Goal: Transaction & Acquisition: Purchase product/service

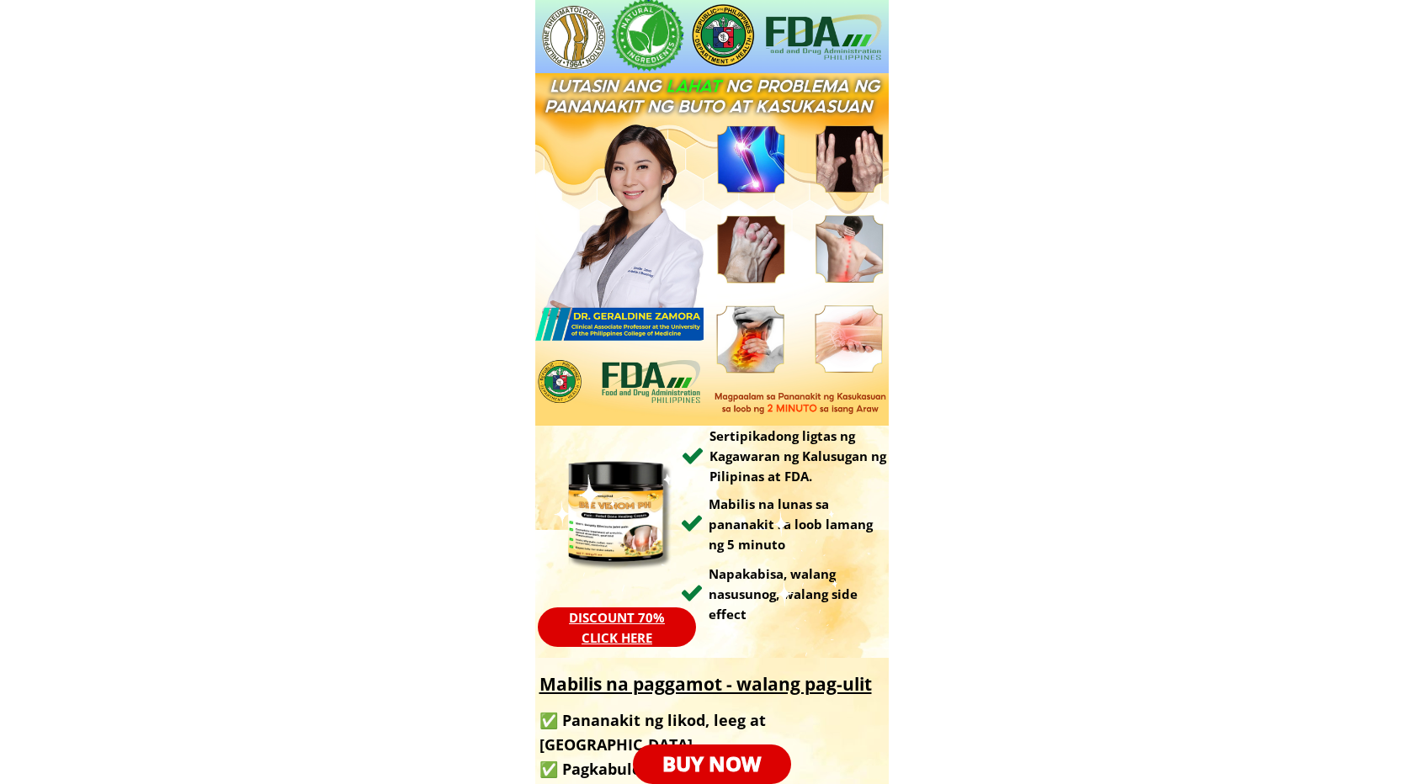
click at [774, 753] on p "BUY NOW" at bounding box center [712, 765] width 158 height 40
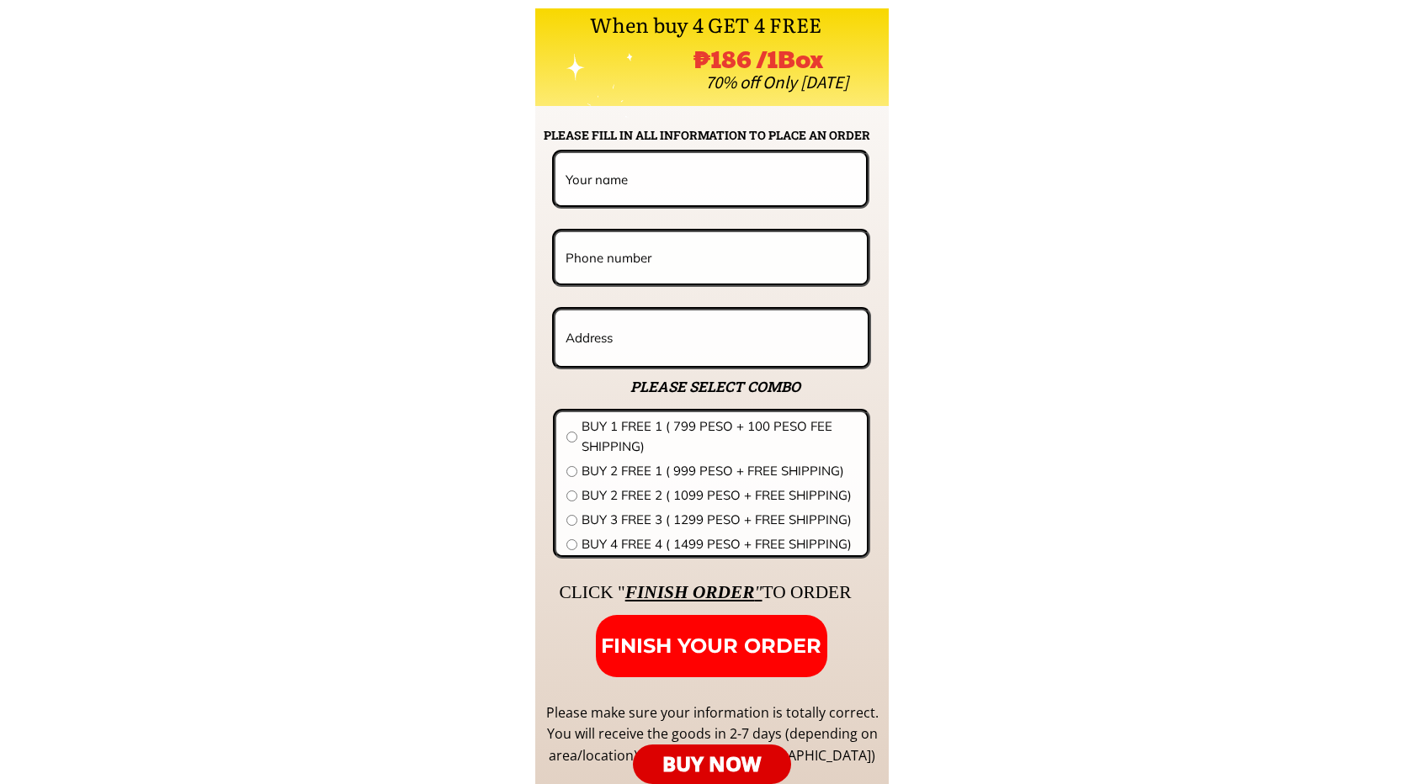
scroll to position [12369, 0]
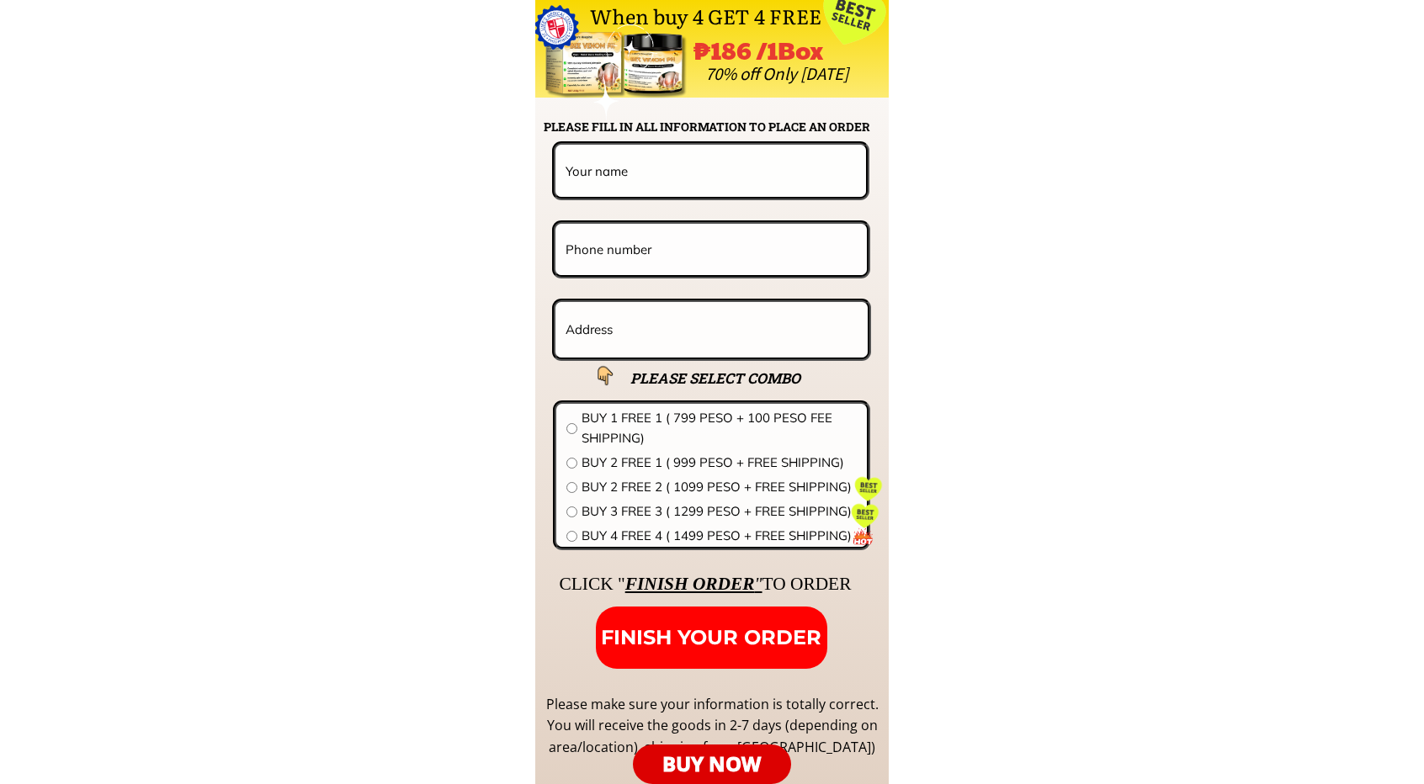
click at [707, 178] on input "text" at bounding box center [710, 171] width 299 height 52
paste input "[PERSON_NAME]"
type input "[PERSON_NAME]"
click at [751, 243] on input "tel" at bounding box center [711, 249] width 300 height 51
paste input "09757759571"
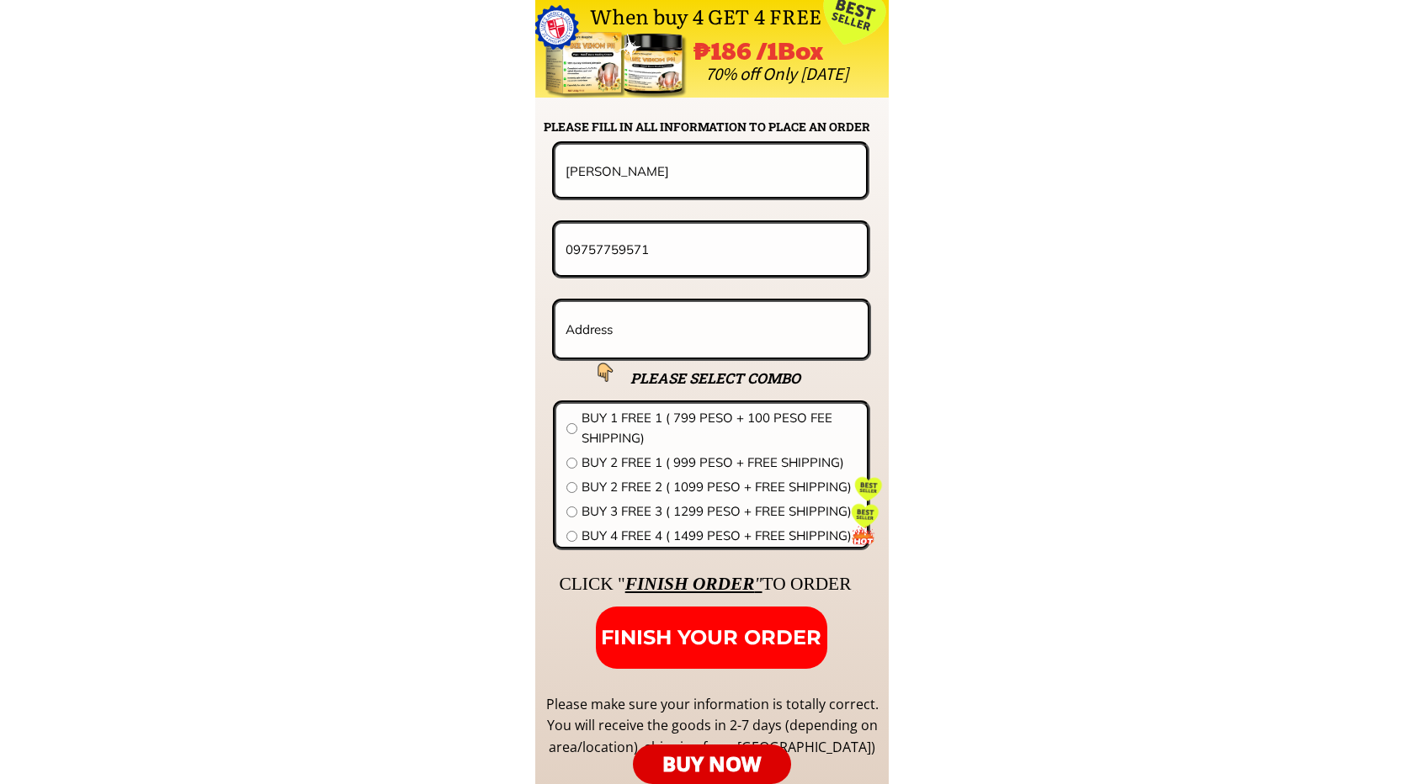
type input "09757759571"
click at [646, 321] on input "text" at bounding box center [711, 330] width 300 height 56
paste input "Purok 6 Calliat"
type input "Purok 6 Calliat"
click at [567, 467] on input "radio" at bounding box center [571, 463] width 11 height 11
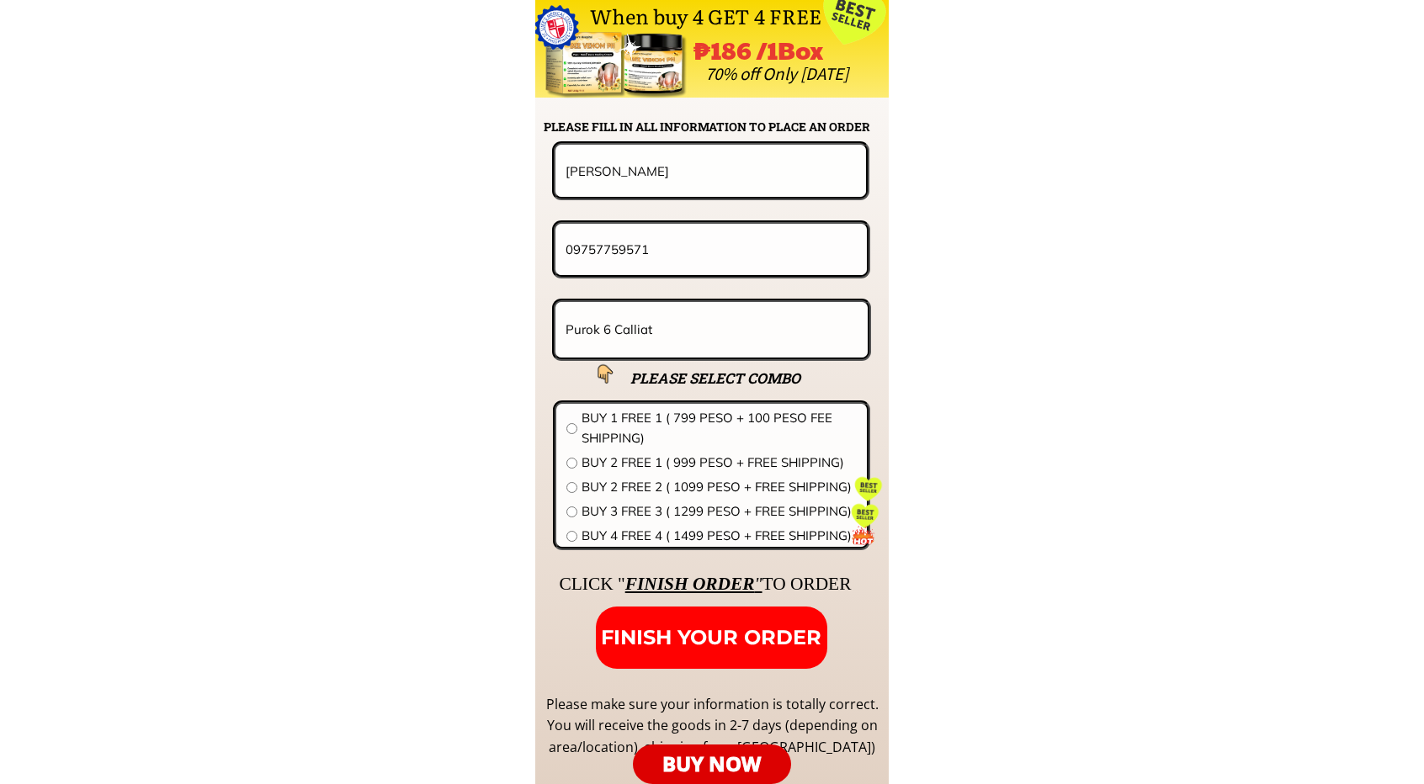
radio input "true"
click at [713, 627] on span "FINISH YOUR ORDER" at bounding box center [711, 637] width 220 height 24
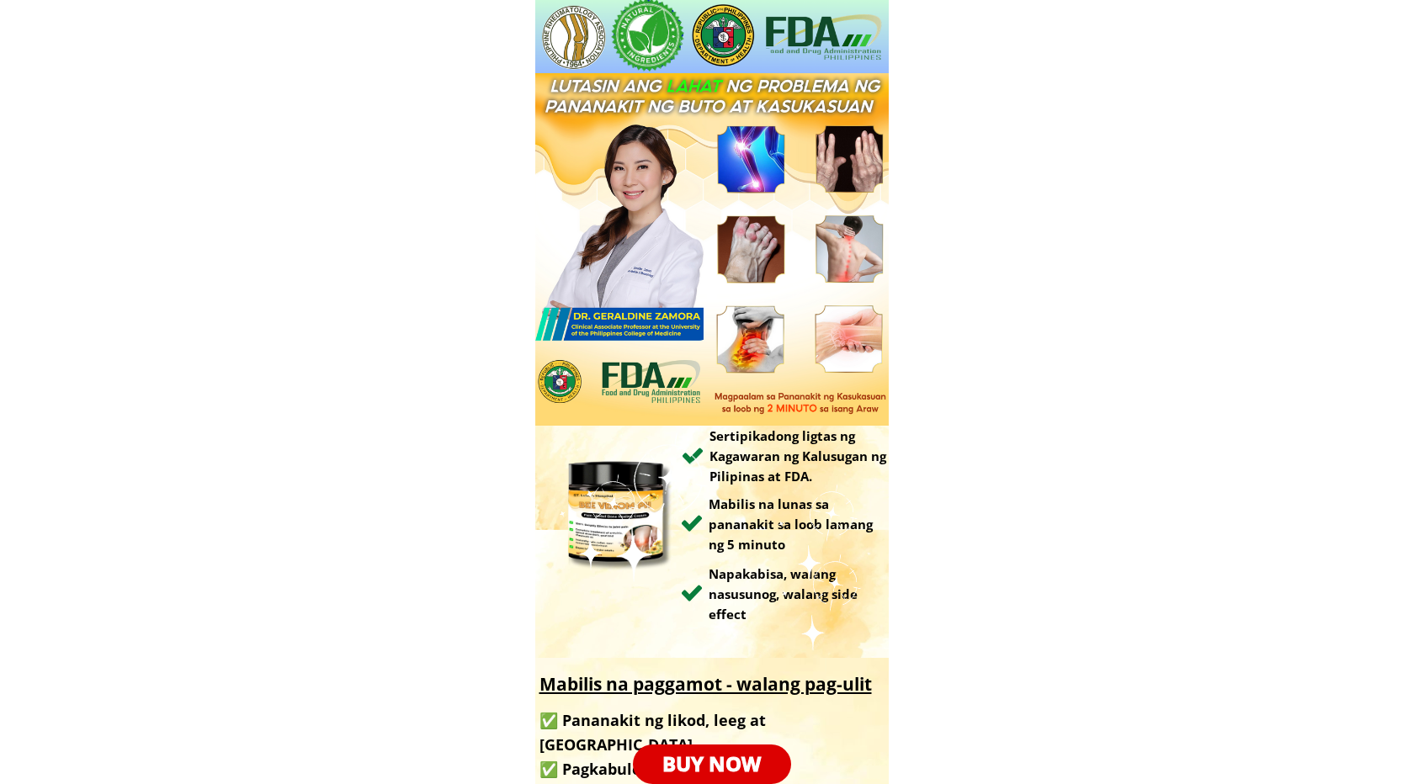
type input "[PERSON_NAME]"
type input "09757759571"
type input "Purok 6 Calliat"
type input "[PERSON_NAME]"
type input "09757759571"
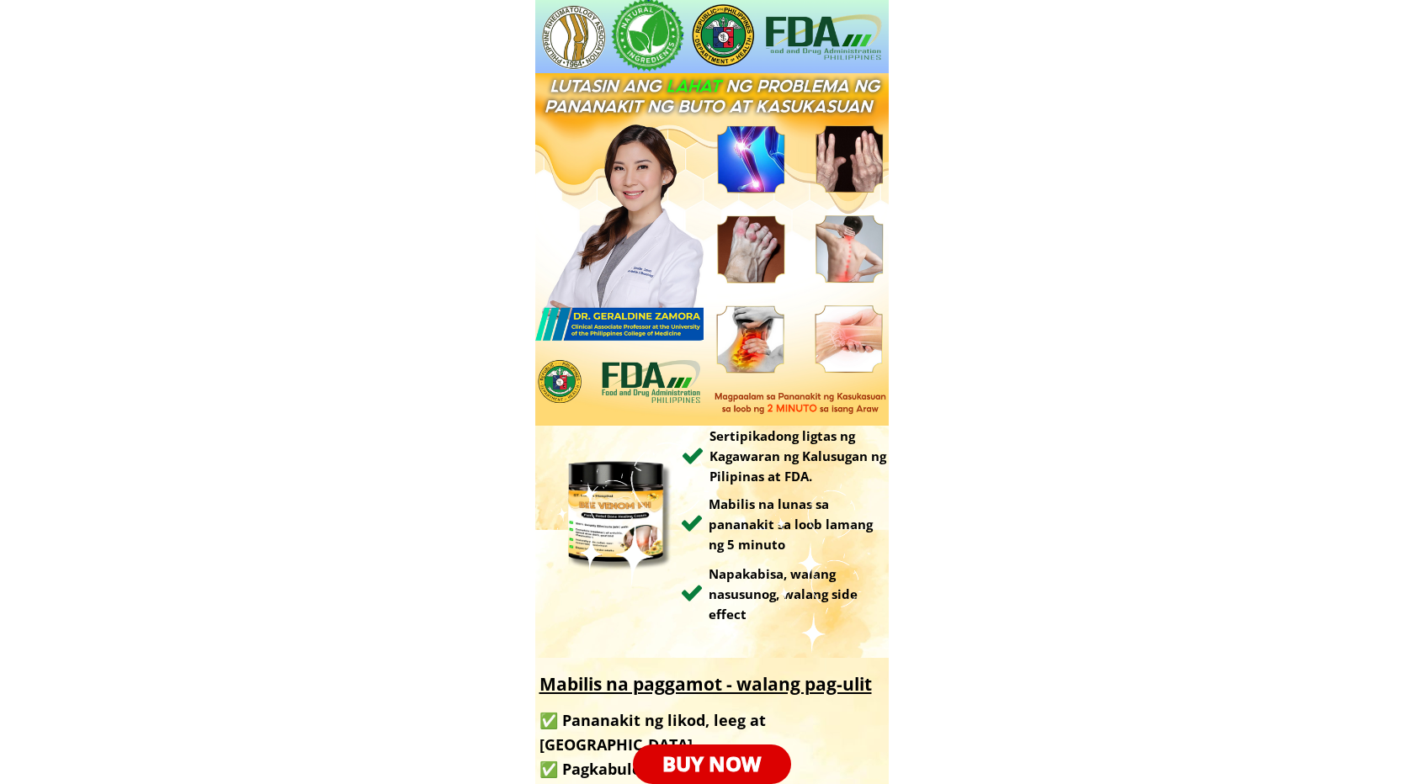
type input "Purok 6 Calliat"
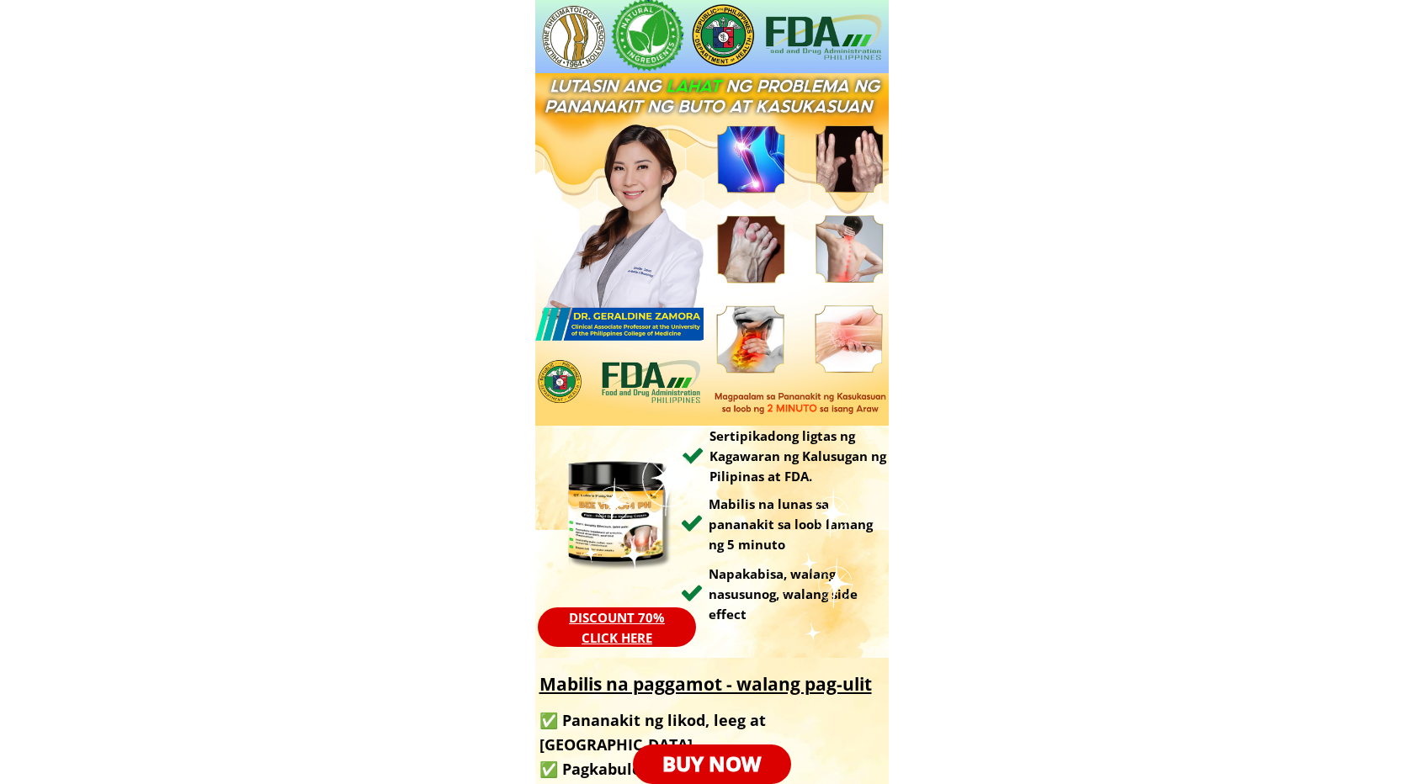
click at [763, 752] on p "BUY NOW" at bounding box center [711, 765] width 173 height 44
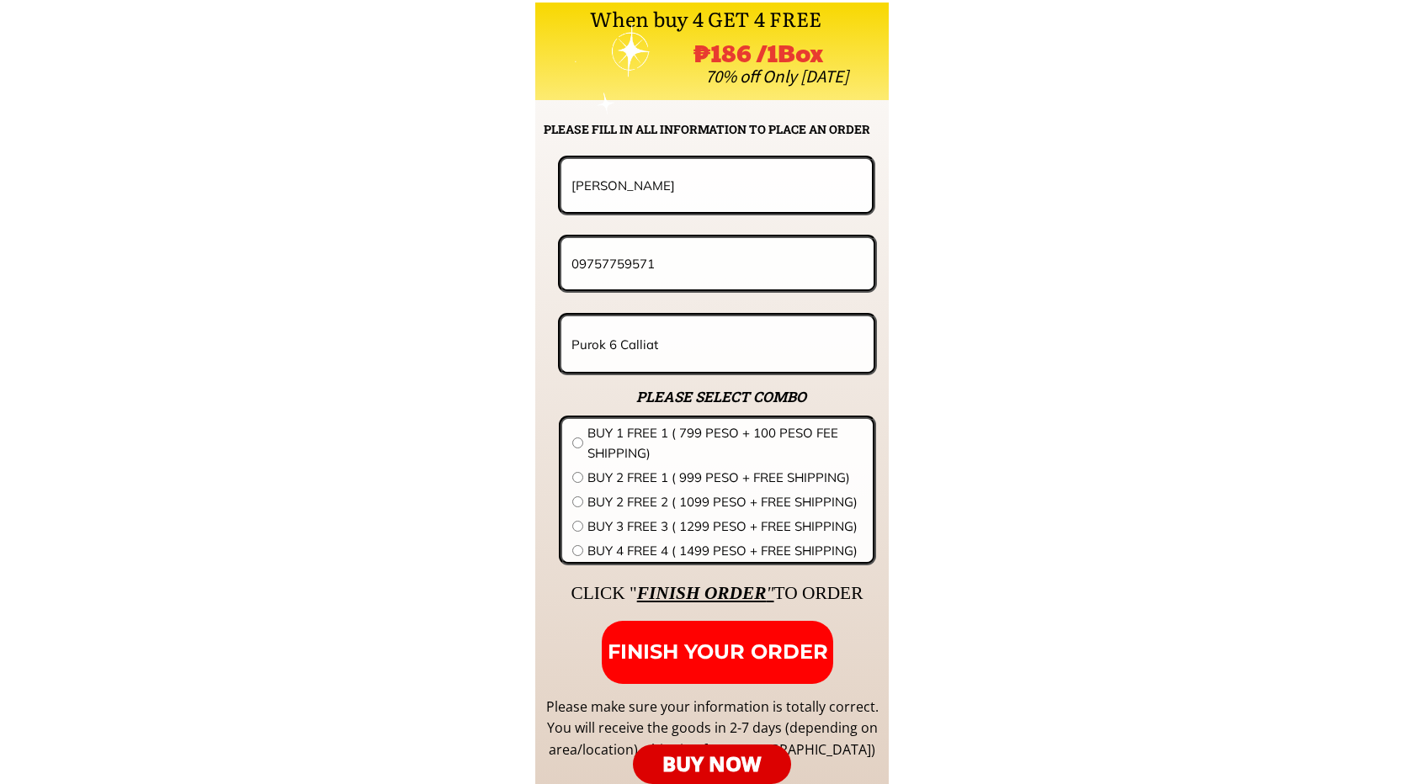
scroll to position [12369, 0]
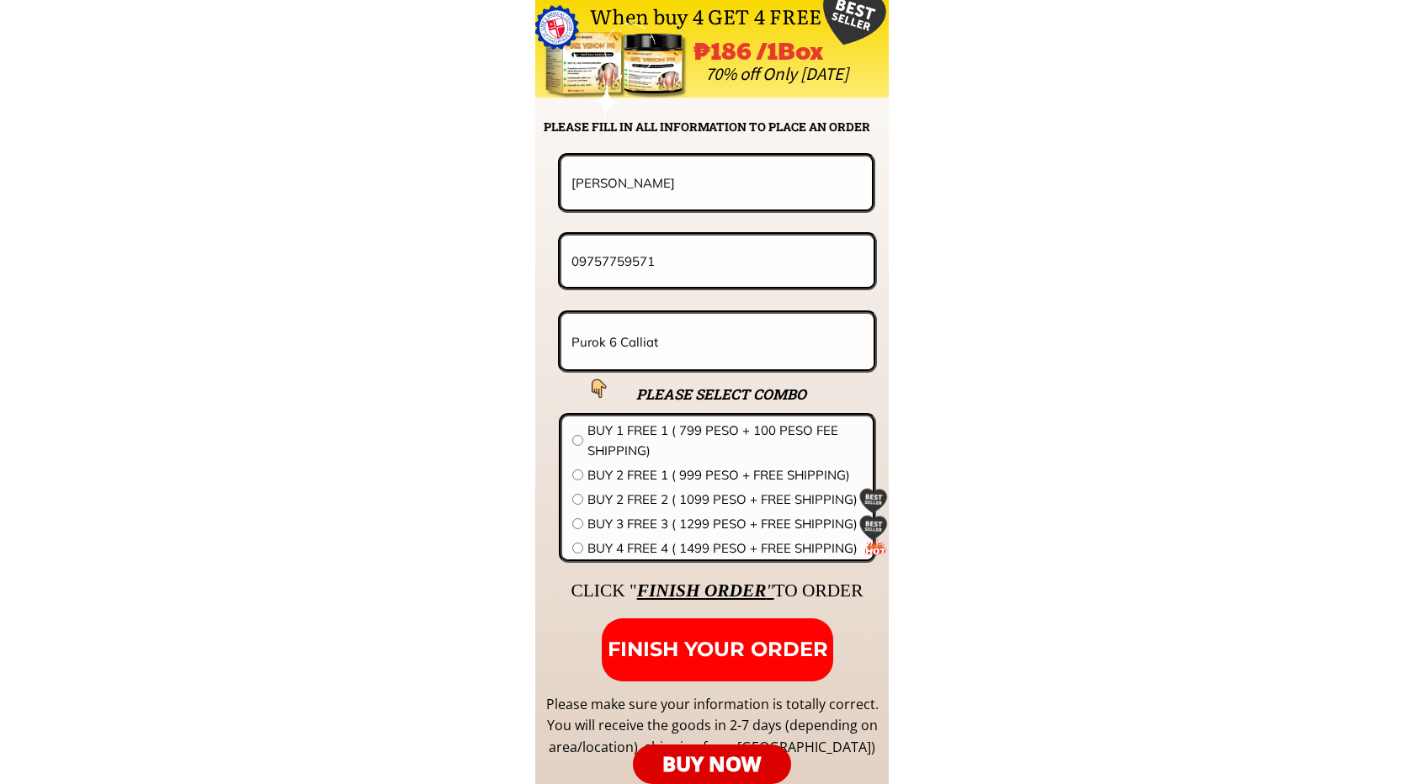
click at [678, 196] on input "[PERSON_NAME]" at bounding box center [716, 182] width 299 height 52
paste input "[PERSON_NAME]"
type input "[PERSON_NAME]"
click at [754, 257] on input "09757759571" at bounding box center [717, 261] width 300 height 51
paste input "276282913"
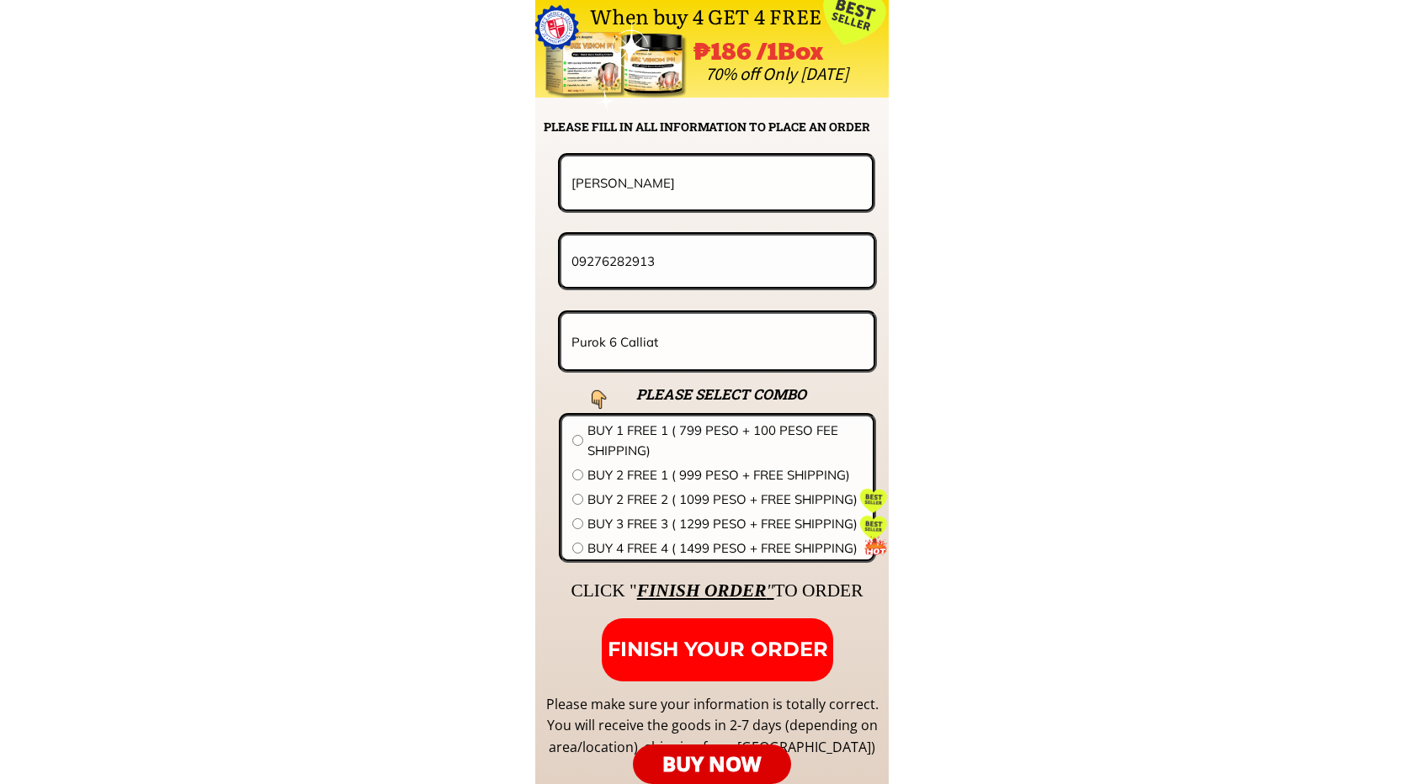
type input "09276282913"
click at [738, 335] on input "Purok 6 Calliat" at bounding box center [717, 342] width 300 height 56
paste input "Southville#6blk#6lot.230 brgay. [PERSON_NAME] analog [GEOGRAPHIC_DATA]"
type input "Southville#6blk#6lot.230 brgay. [PERSON_NAME] analog [GEOGRAPHIC_DATA]"
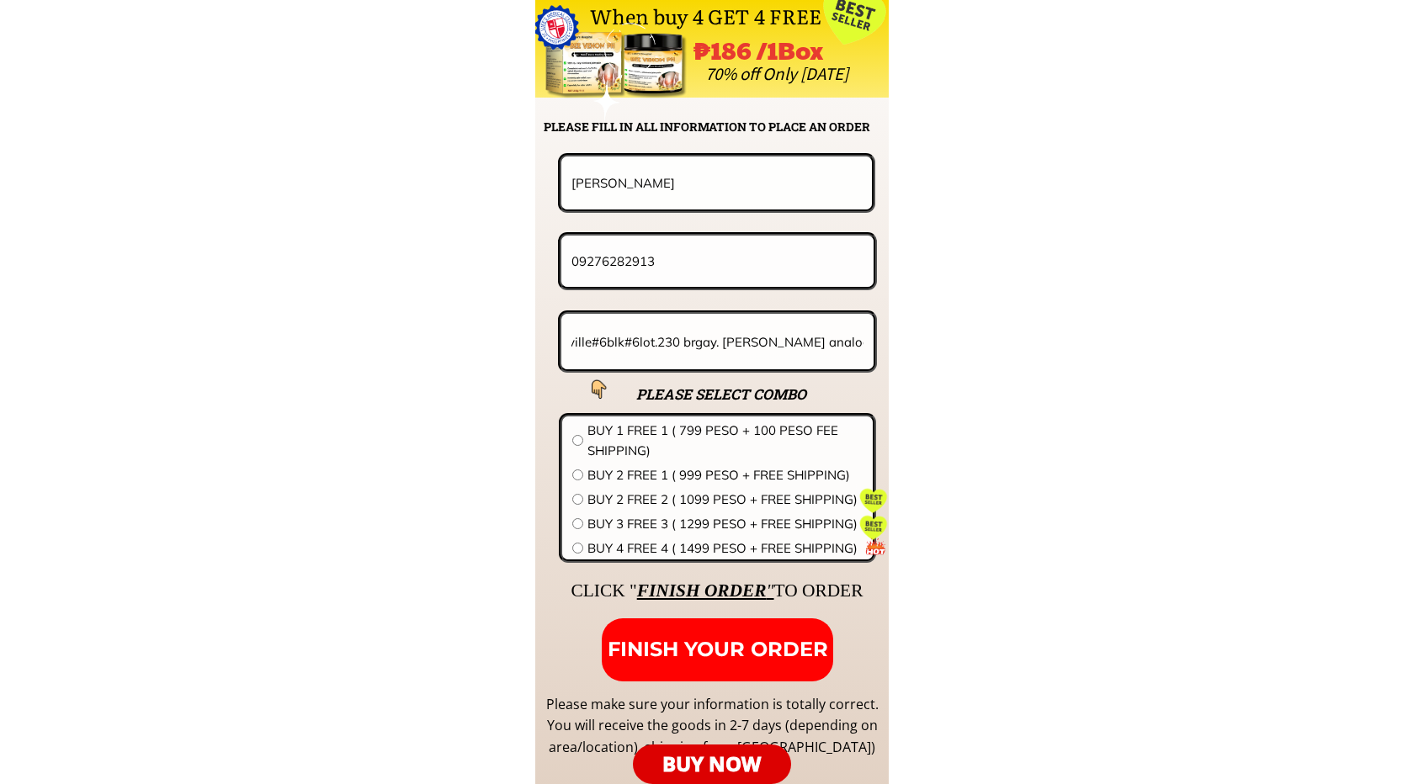
scroll to position [0, 0]
click at [578, 475] on input "radio" at bounding box center [577, 474] width 11 height 11
radio input "true"
click at [710, 639] on span "FINISH YOUR ORDER" at bounding box center [717, 649] width 220 height 24
